Goal: Information Seeking & Learning: Learn about a topic

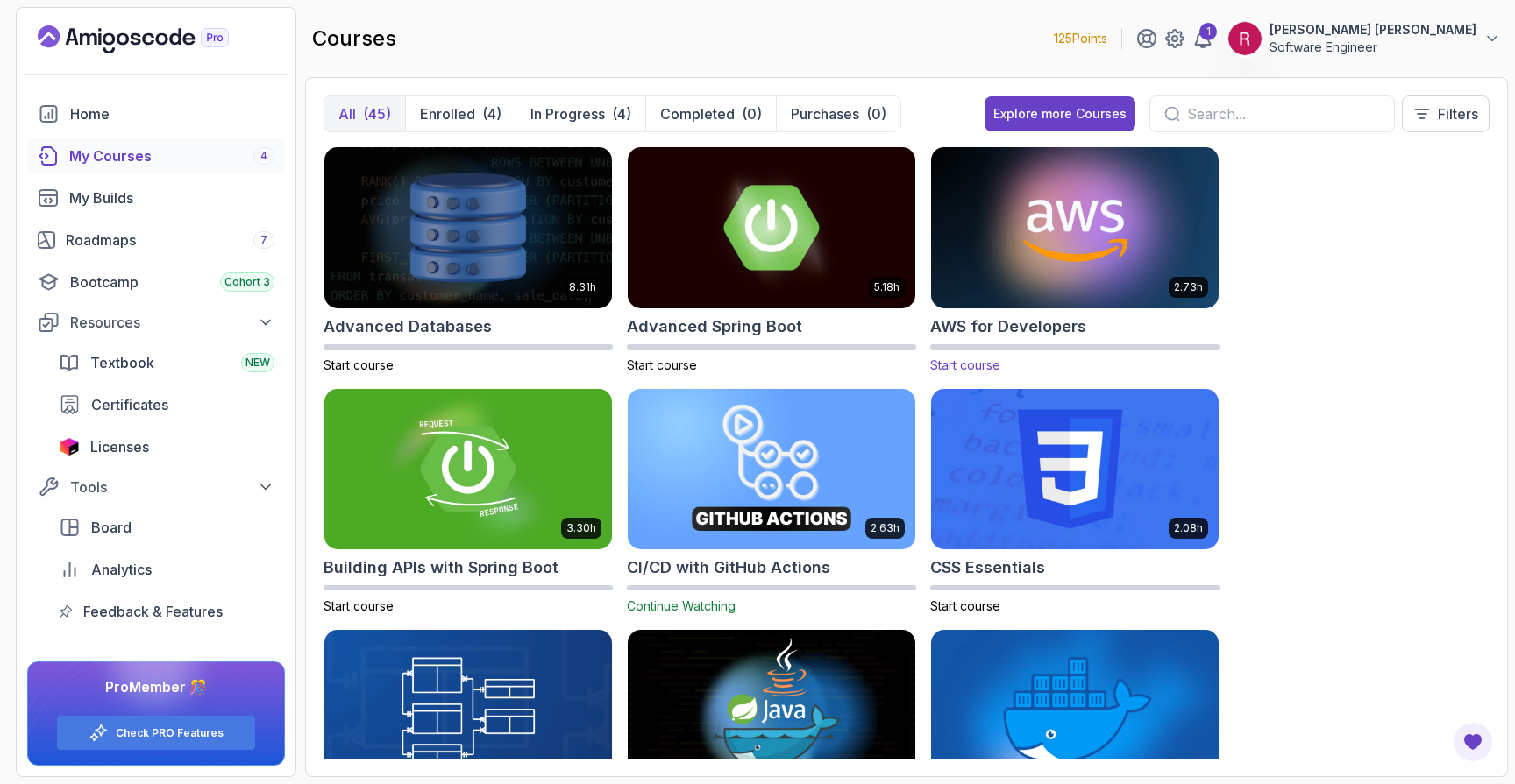
click at [1183, 233] on img at bounding box center [1075, 227] width 302 height 169
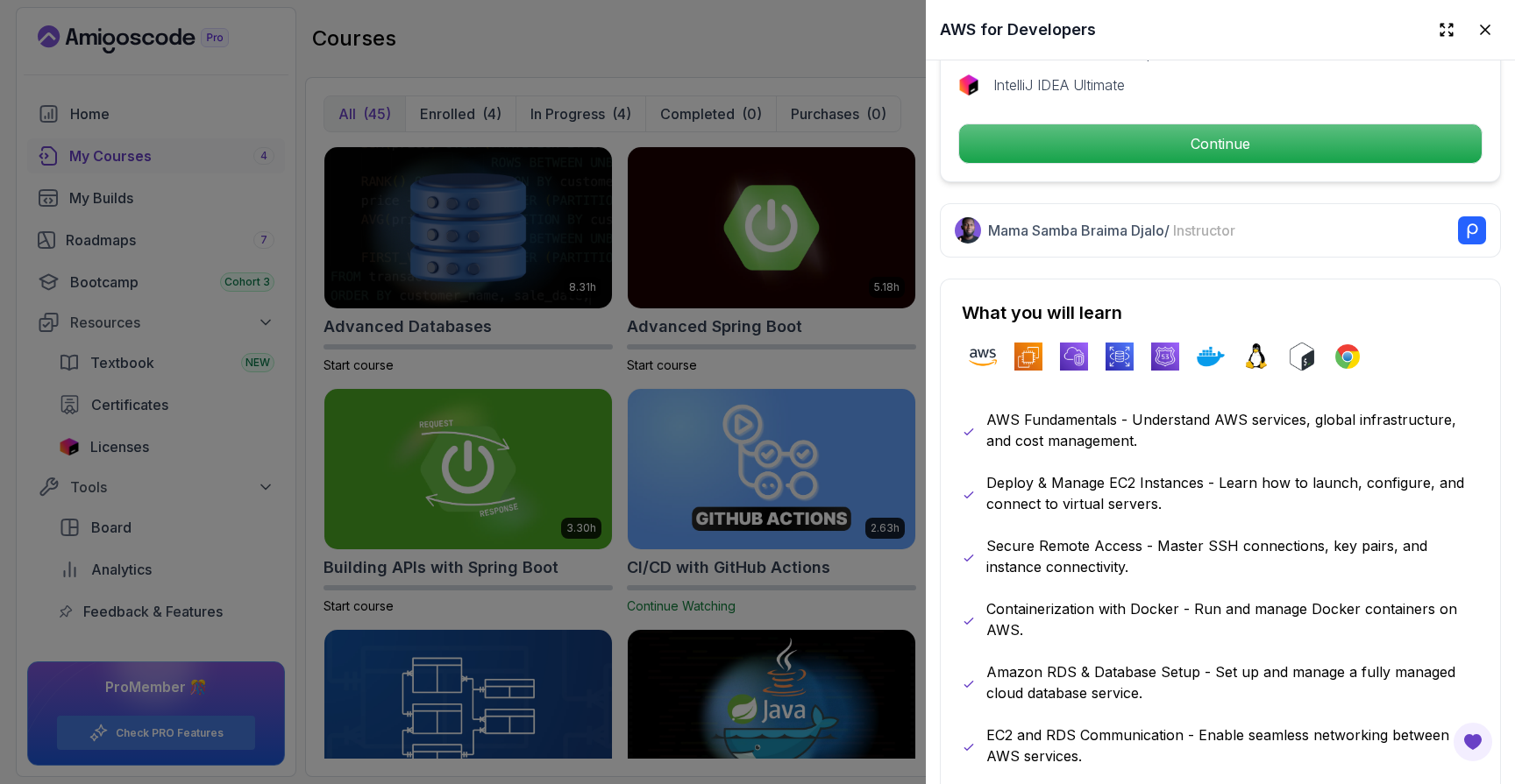
scroll to position [637, 0]
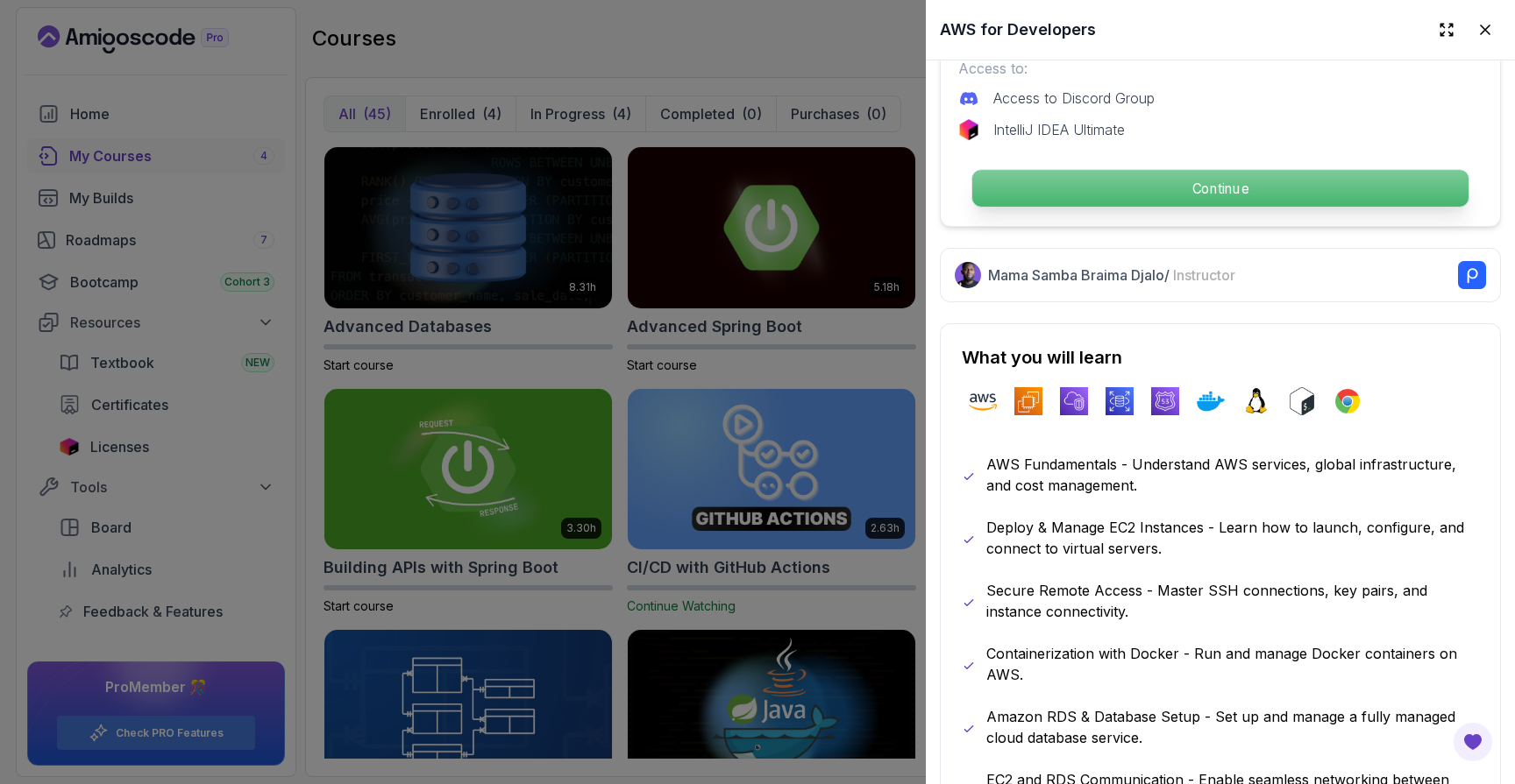
click at [1197, 180] on p "Continue" at bounding box center [1220, 188] width 496 height 37
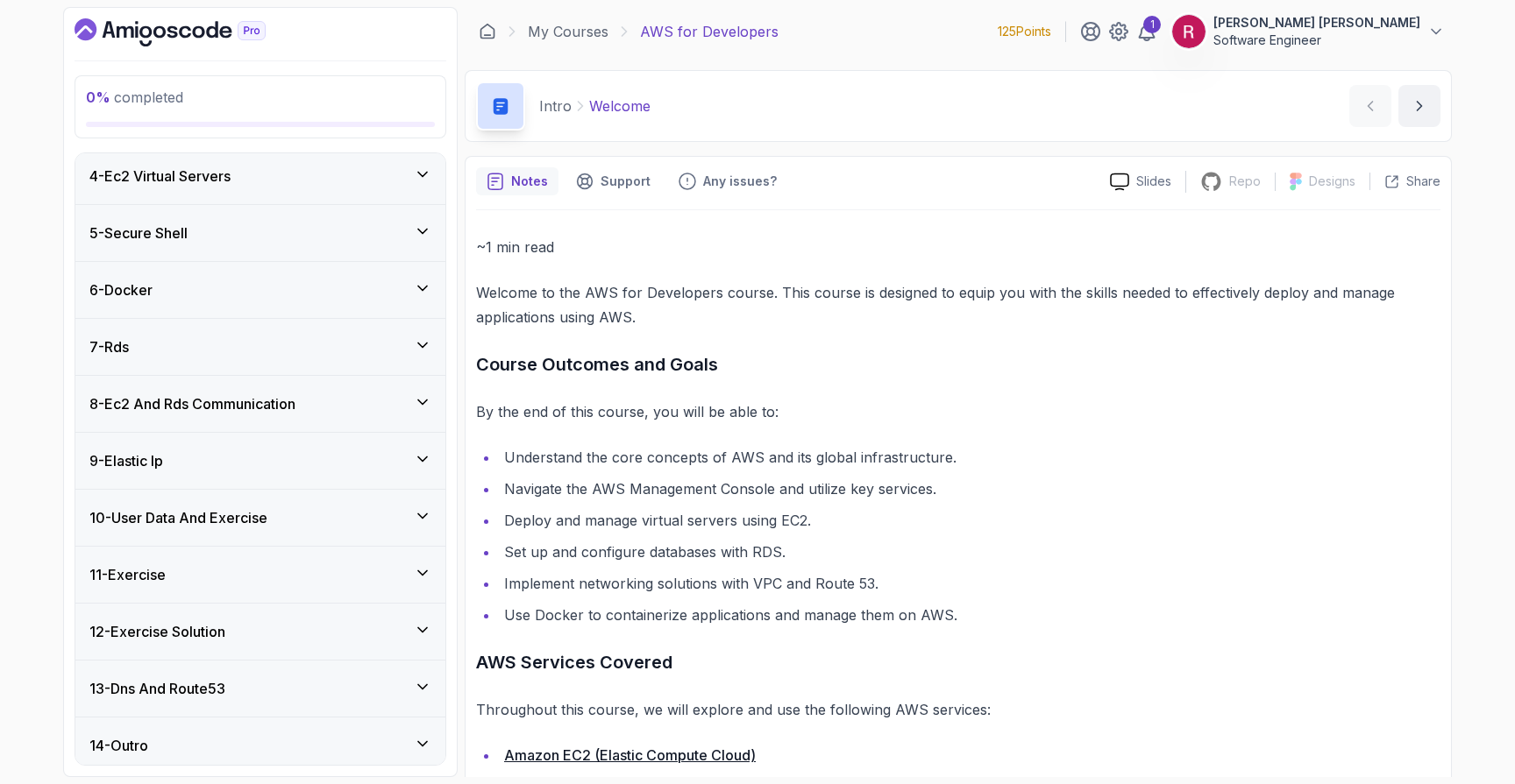
scroll to position [405, 0]
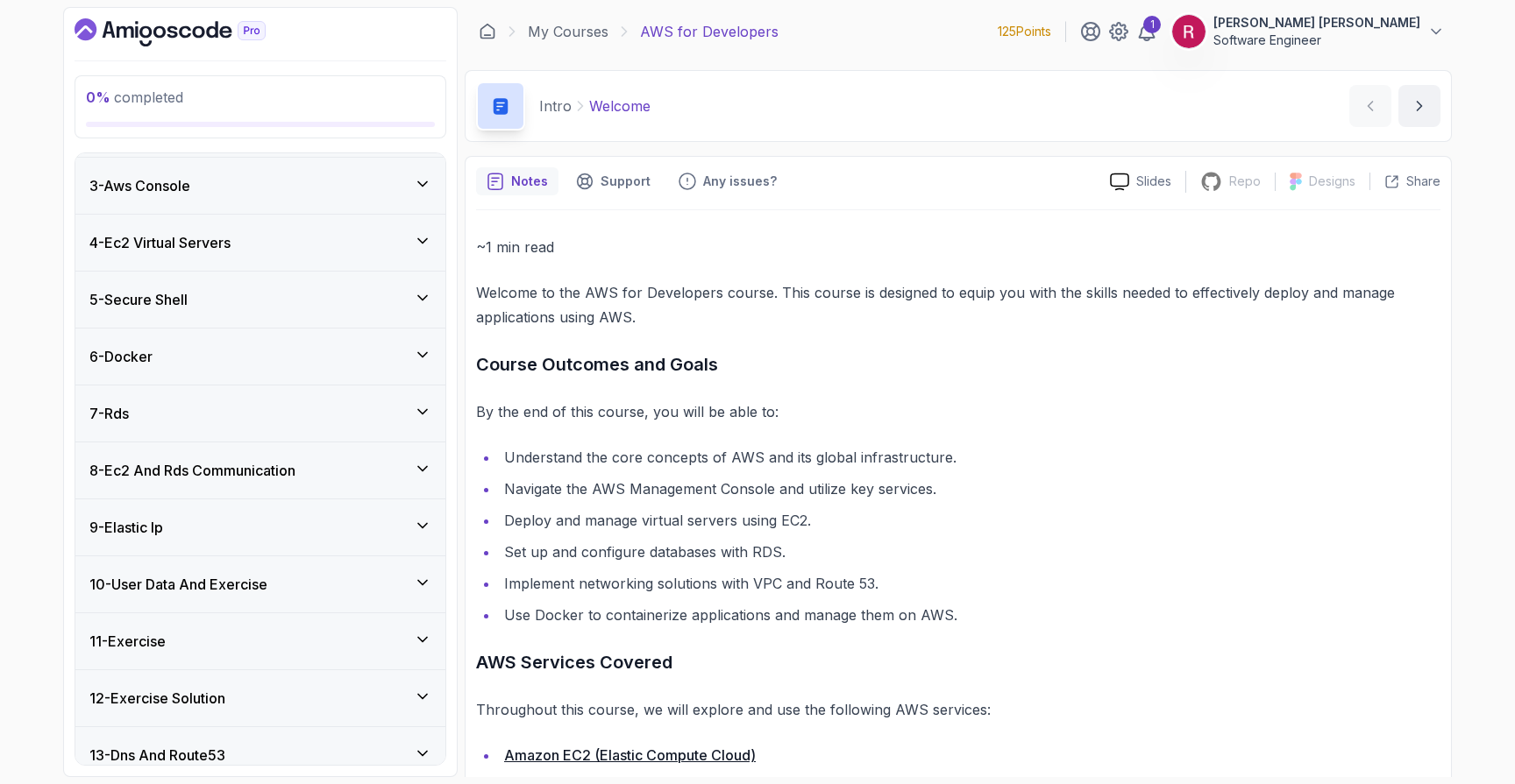
click at [263, 363] on div "6 - Docker" at bounding box center [261, 356] width 341 height 21
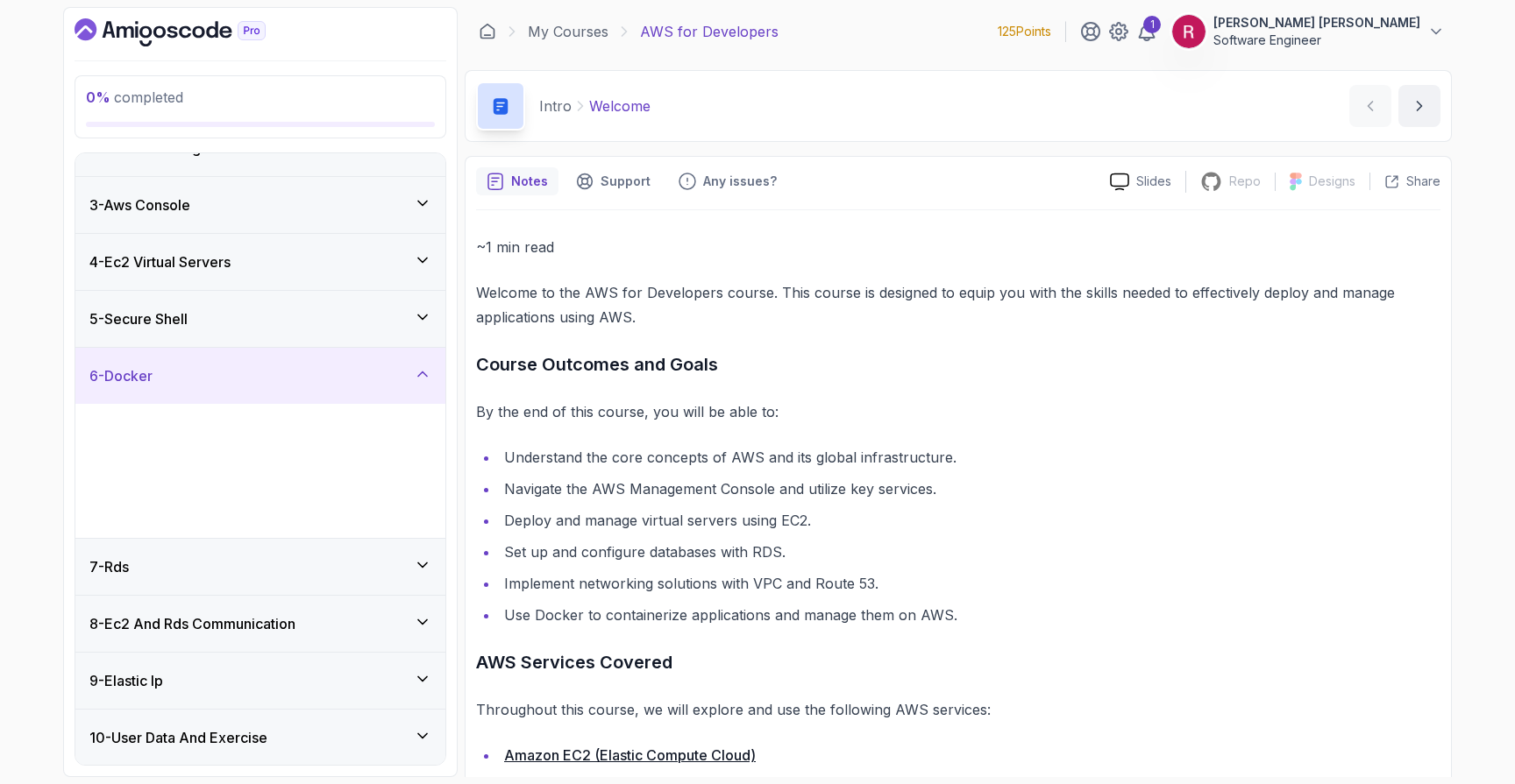
scroll to position [110, 0]
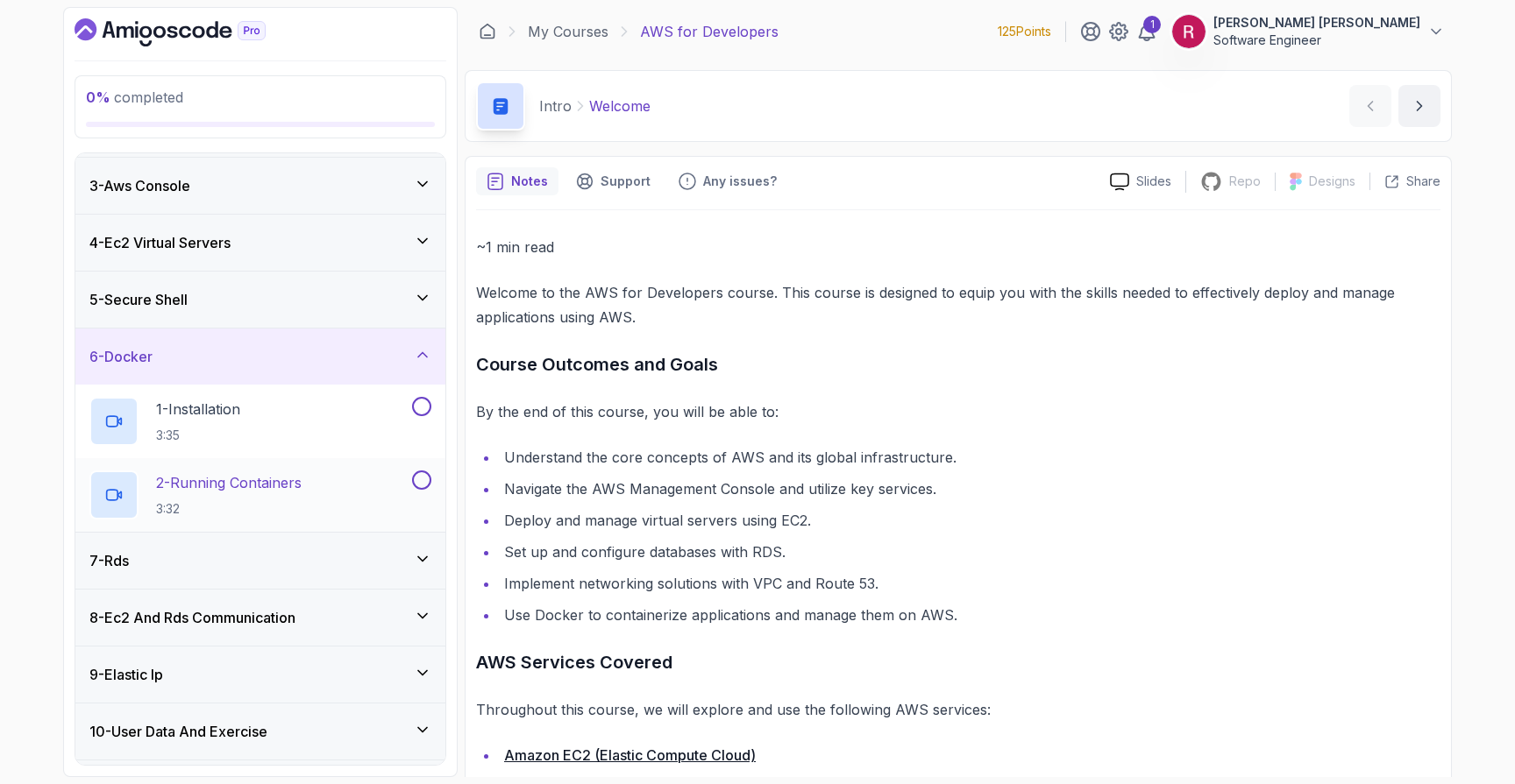
click at [202, 480] on p "2 - Running Containers" at bounding box center [229, 482] width 146 height 21
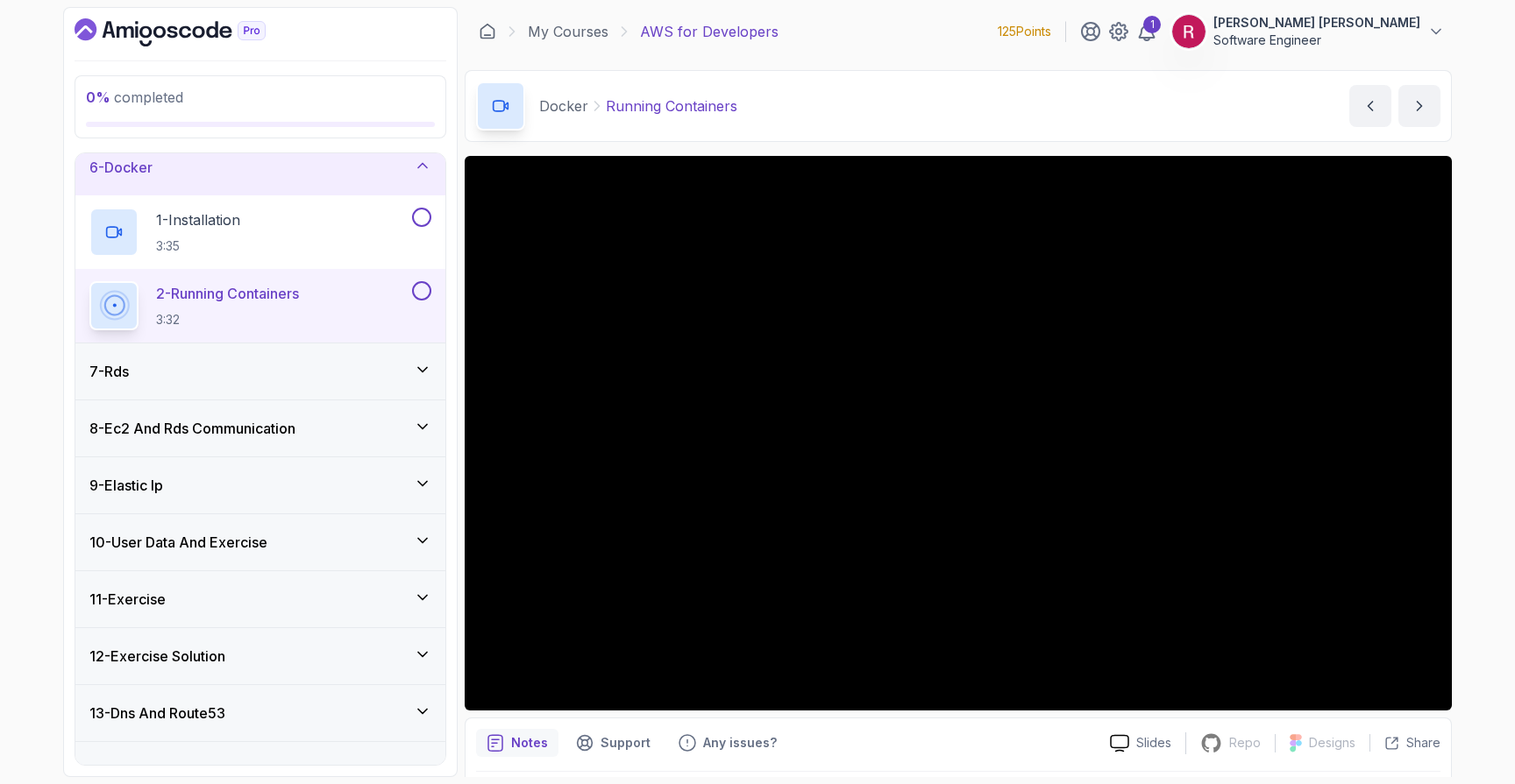
scroll to position [331, 0]
